Goal: Browse casually

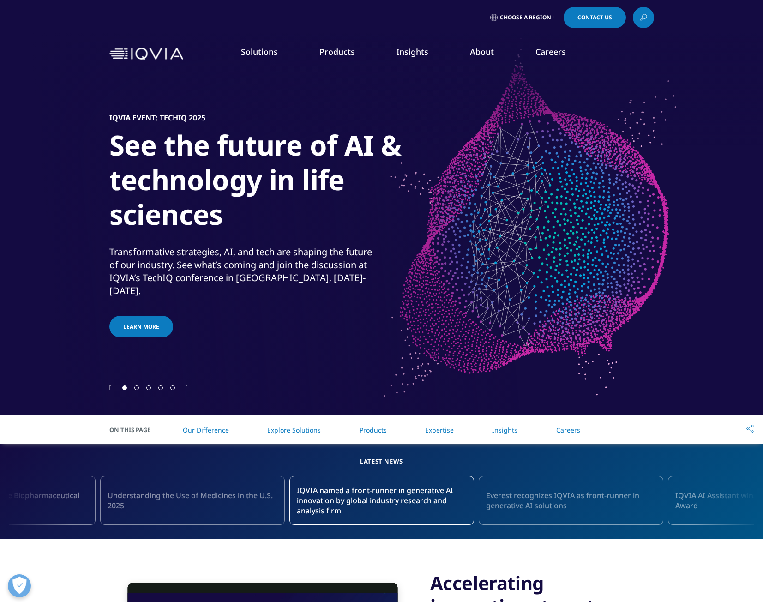
click at [188, 389] on icon "Next slide" at bounding box center [186, 388] width 2 height 6
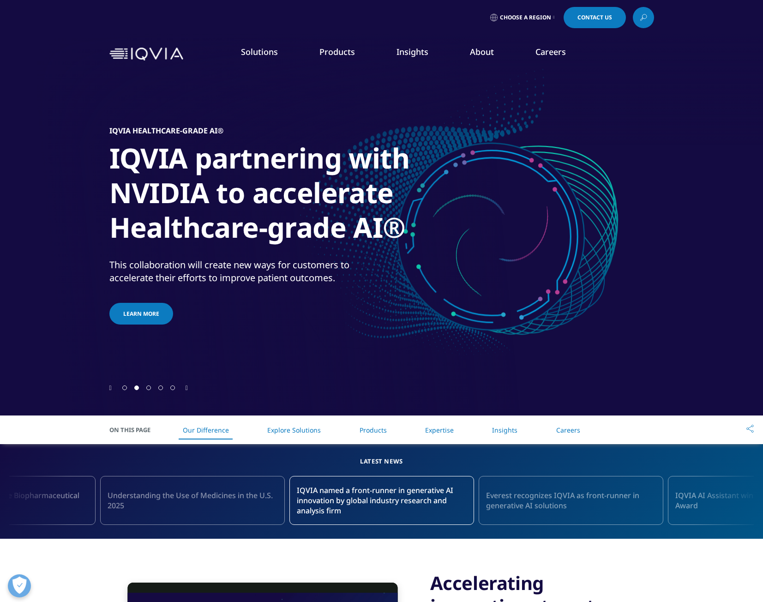
click at [188, 389] on icon "Next slide" at bounding box center [186, 388] width 2 height 6
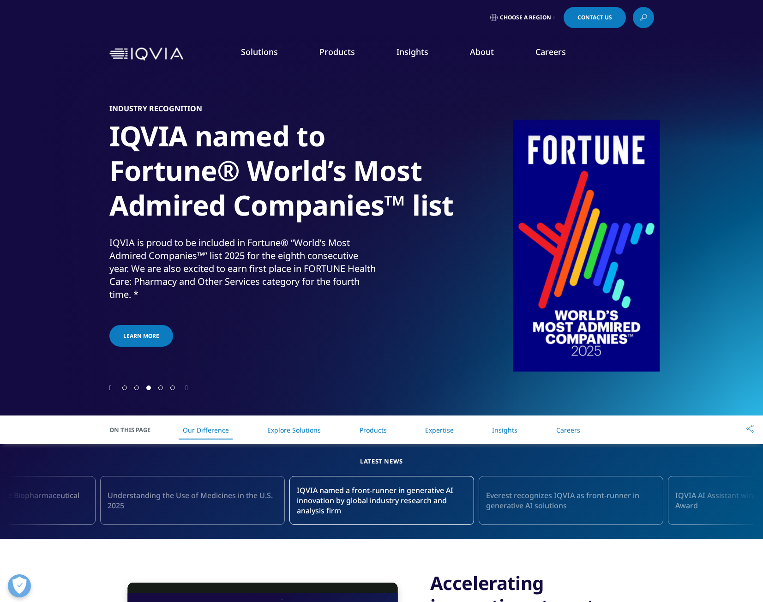
click at [188, 389] on icon "Next slide" at bounding box center [186, 388] width 2 height 6
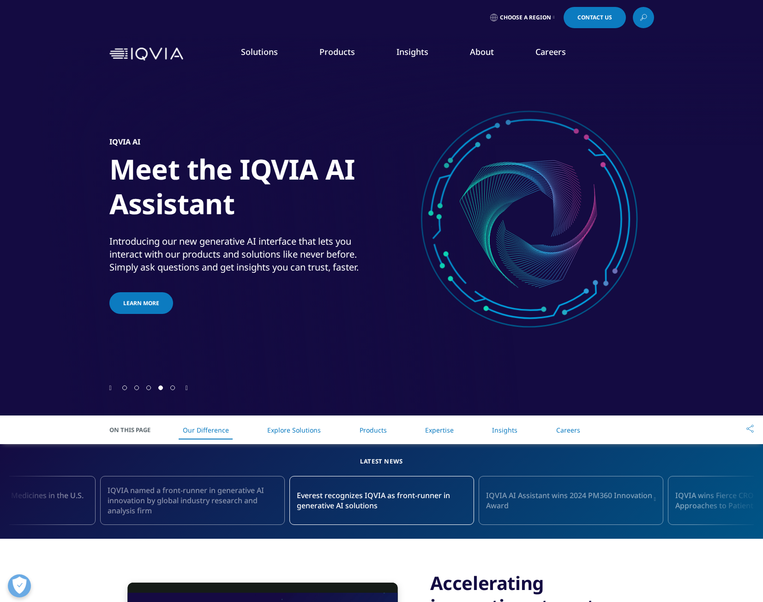
click at [188, 389] on icon "Next slide" at bounding box center [186, 388] width 2 height 6
